Goal: Check status: Check status

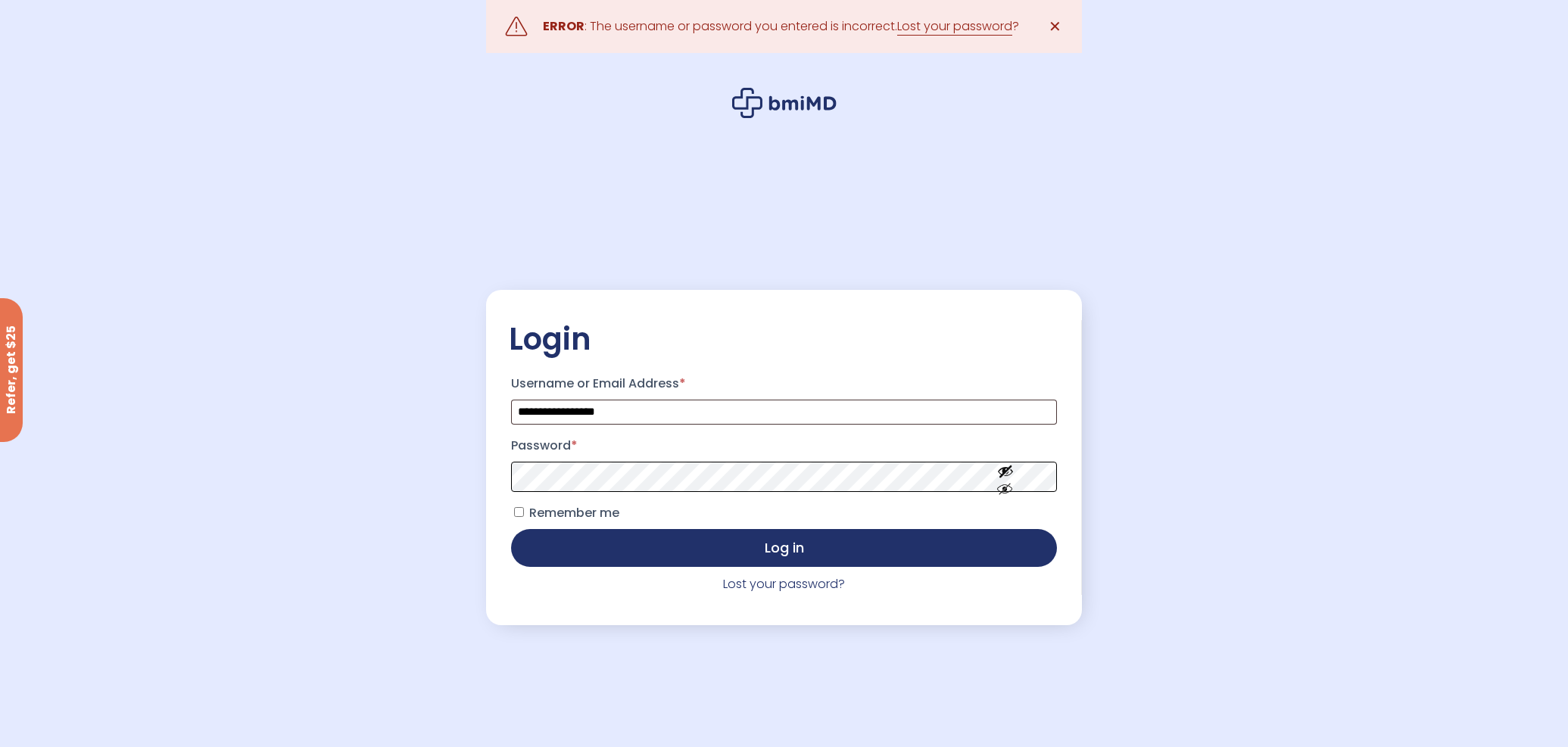
click at [511, 529] on button "Log in" at bounding box center [783, 548] width 545 height 38
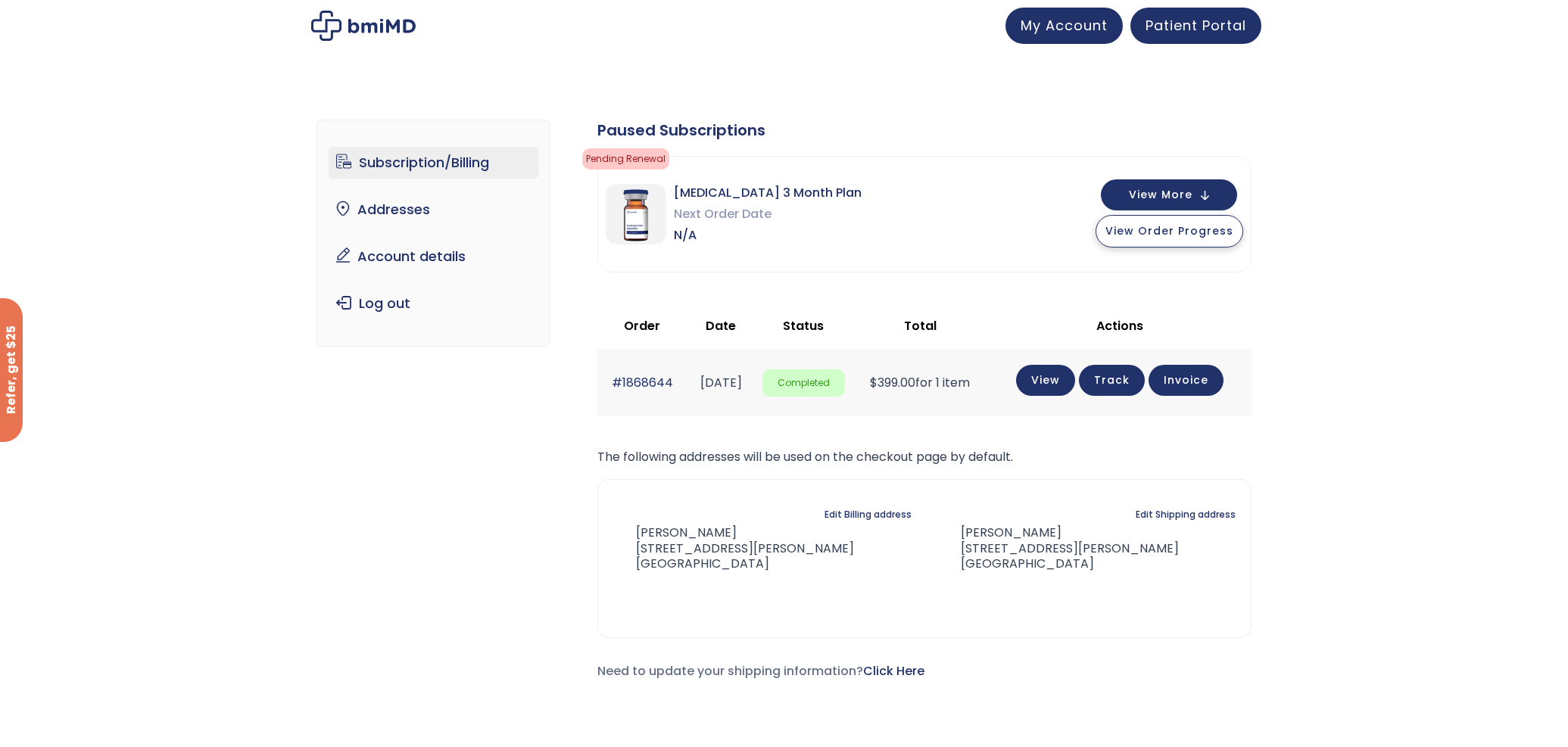
click at [1186, 233] on span "View Order Progress" at bounding box center [1169, 230] width 128 height 15
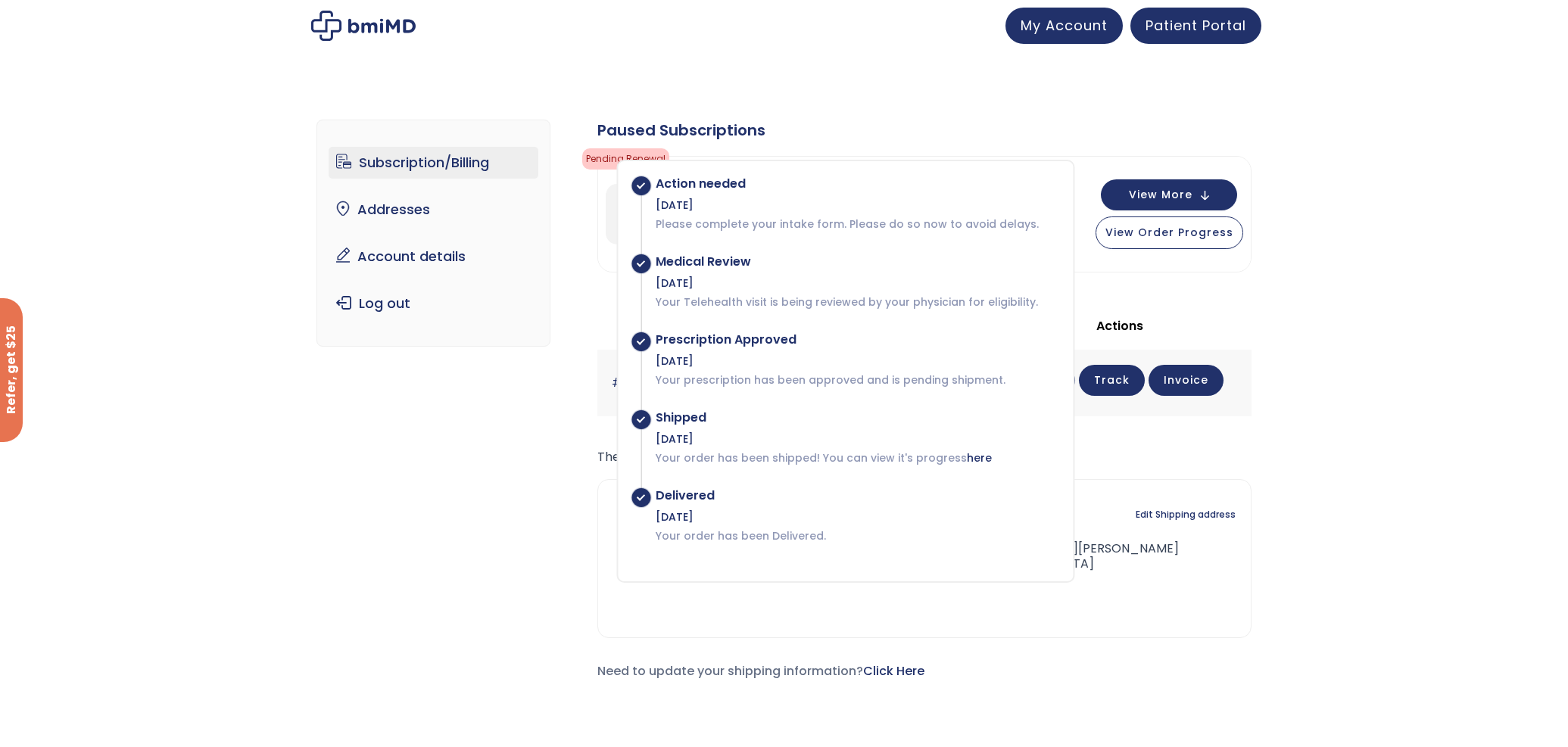
click at [440, 461] on div "Subscription/Billing bmiRewards Addresses Account details Submit a Review Log o…" at bounding box center [784, 407] width 935 height 634
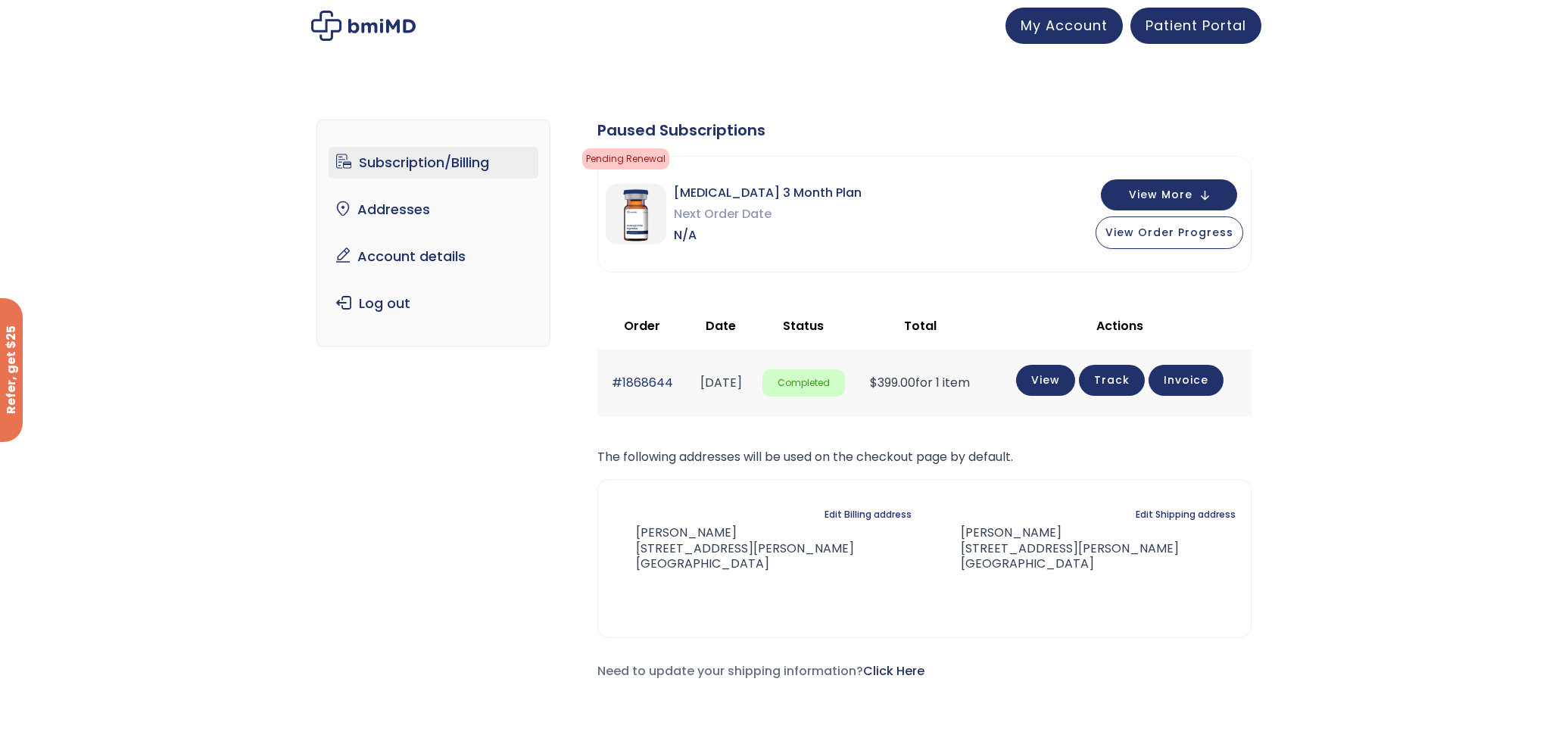
drag, startPoint x: 686, startPoint y: 218, endPoint x: 694, endPoint y: 216, distance: 8.2
click at [686, 218] on span "Next Order Date" at bounding box center [767, 214] width 188 height 21
click at [715, 191] on span "[MEDICAL_DATA] 3 Month Plan" at bounding box center [767, 193] width 188 height 21
click at [1191, 227] on span "View Order Progress" at bounding box center [1169, 230] width 128 height 15
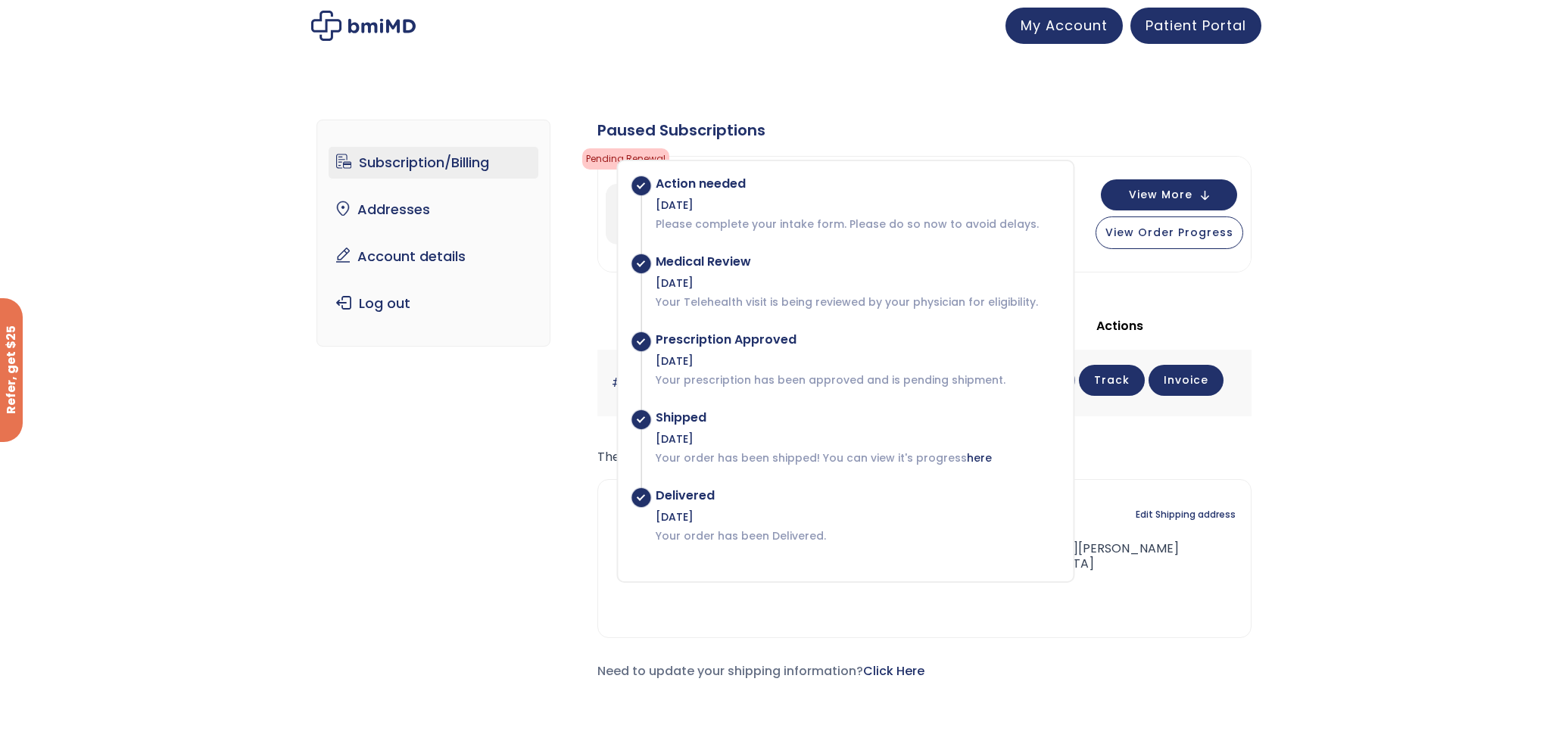
click at [510, 464] on div "Subscription/Billing bmiRewards Addresses Account details Submit a Review Log o…" at bounding box center [784, 407] width 935 height 634
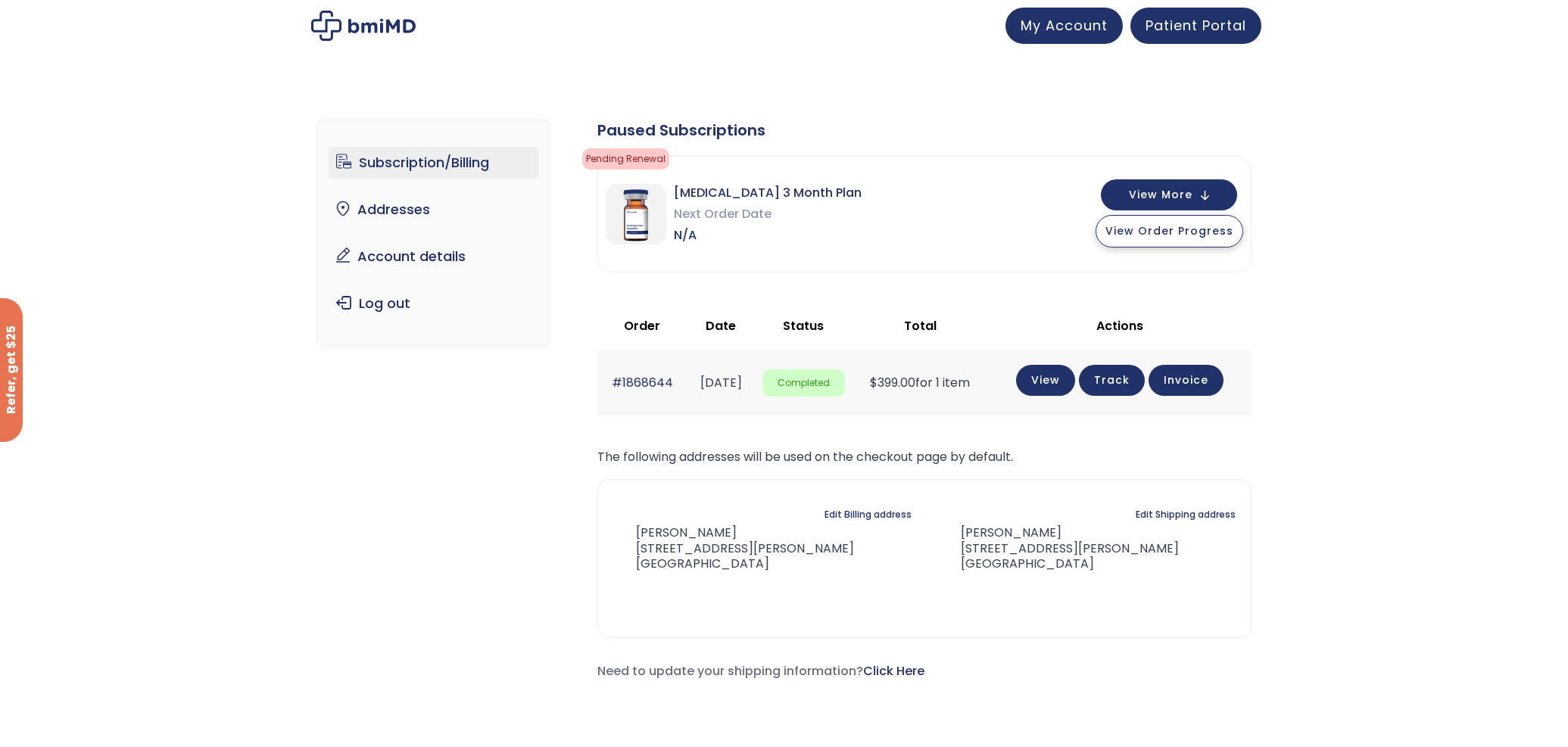
click at [1197, 235] on span "View Order Progress" at bounding box center [1169, 230] width 128 height 15
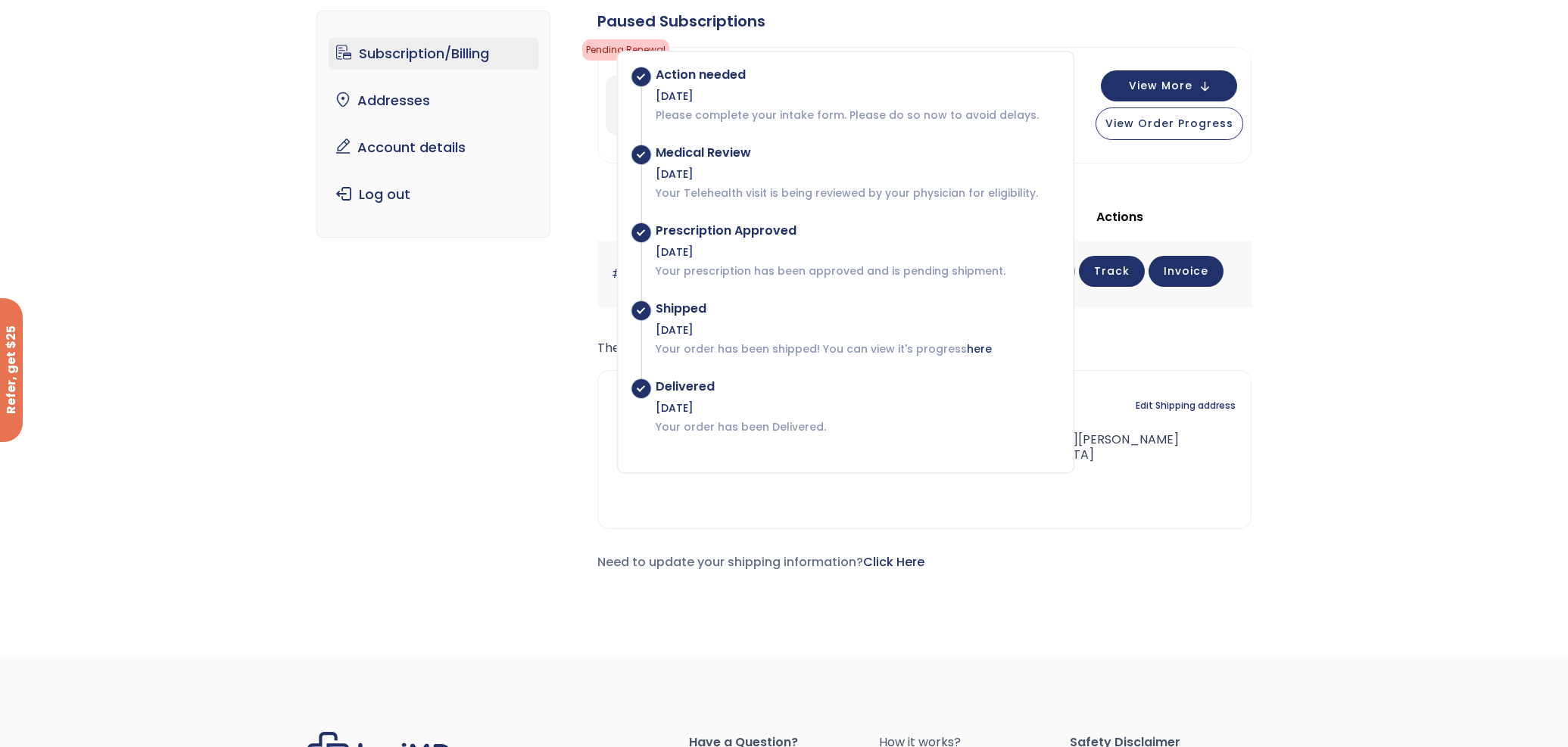
scroll to position [76, 0]
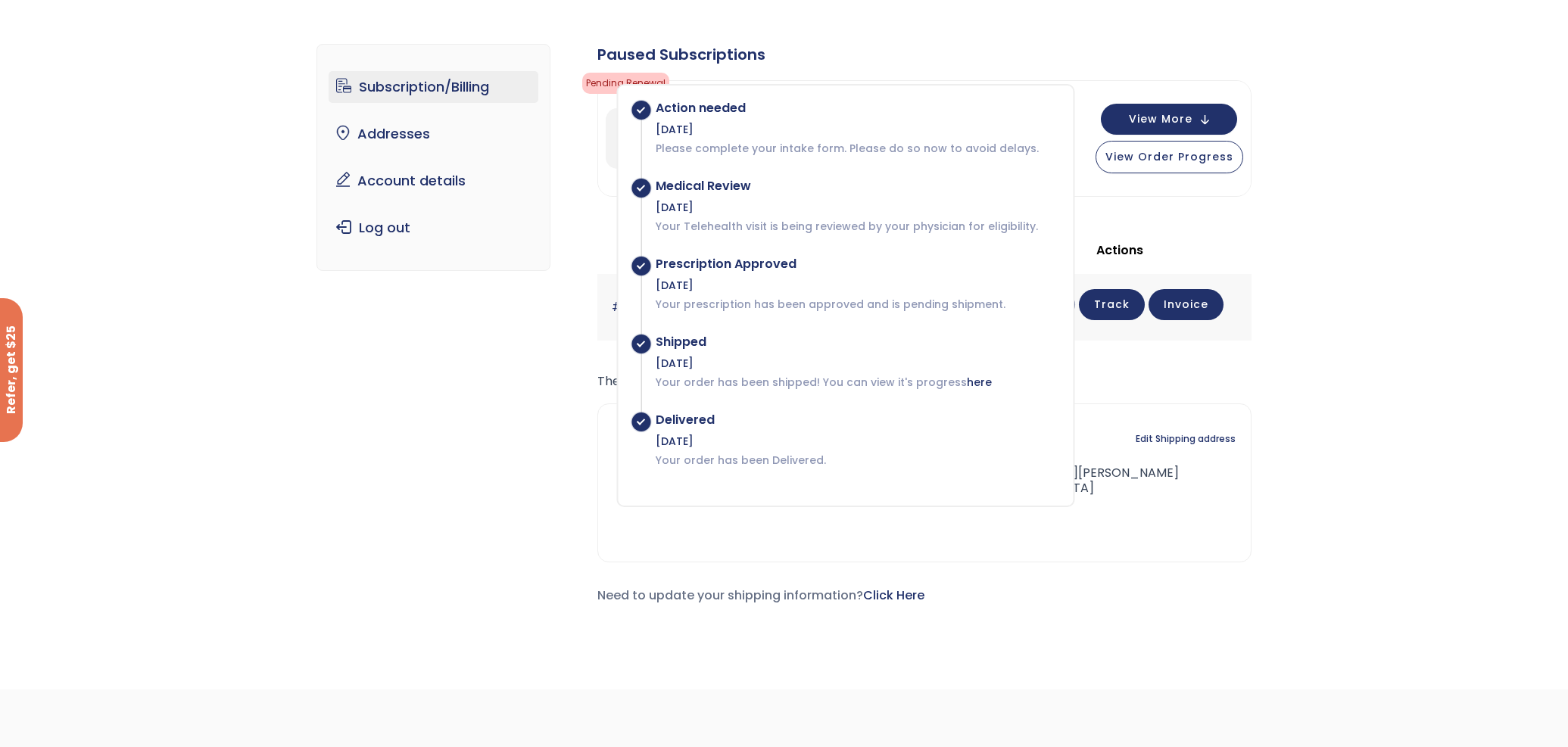
drag, startPoint x: 1327, startPoint y: 530, endPoint x: 1321, endPoint y: 523, distance: 9.2
click at [1327, 528] on div "Subscription/Billing bmiRewards Addresses Account details Submit a Review Log o…" at bounding box center [784, 336] width 1568 height 645
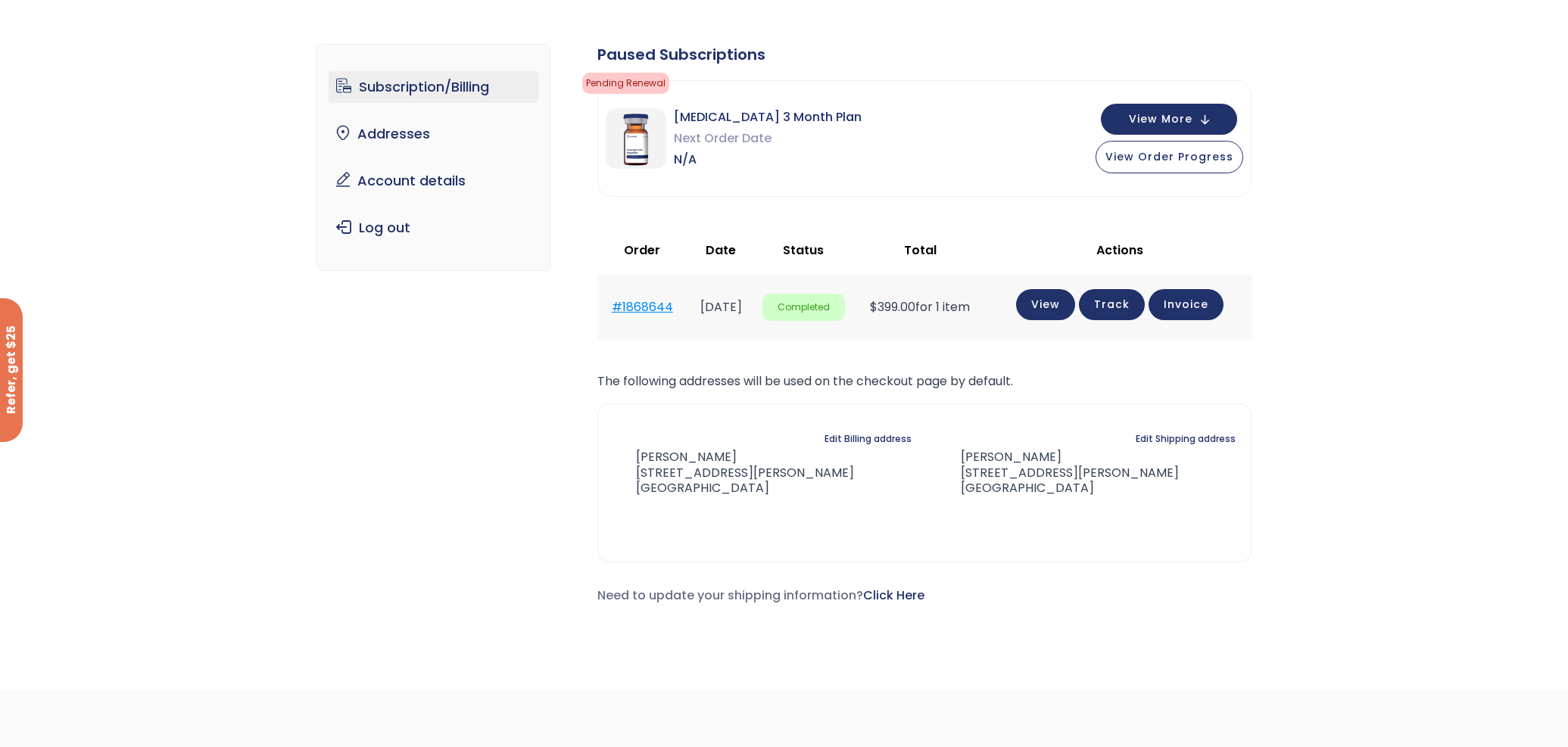
click at [635, 304] on link "#1868644" at bounding box center [642, 307] width 62 height 17
